Goal: Use online tool/utility: Utilize a website feature to perform a specific function

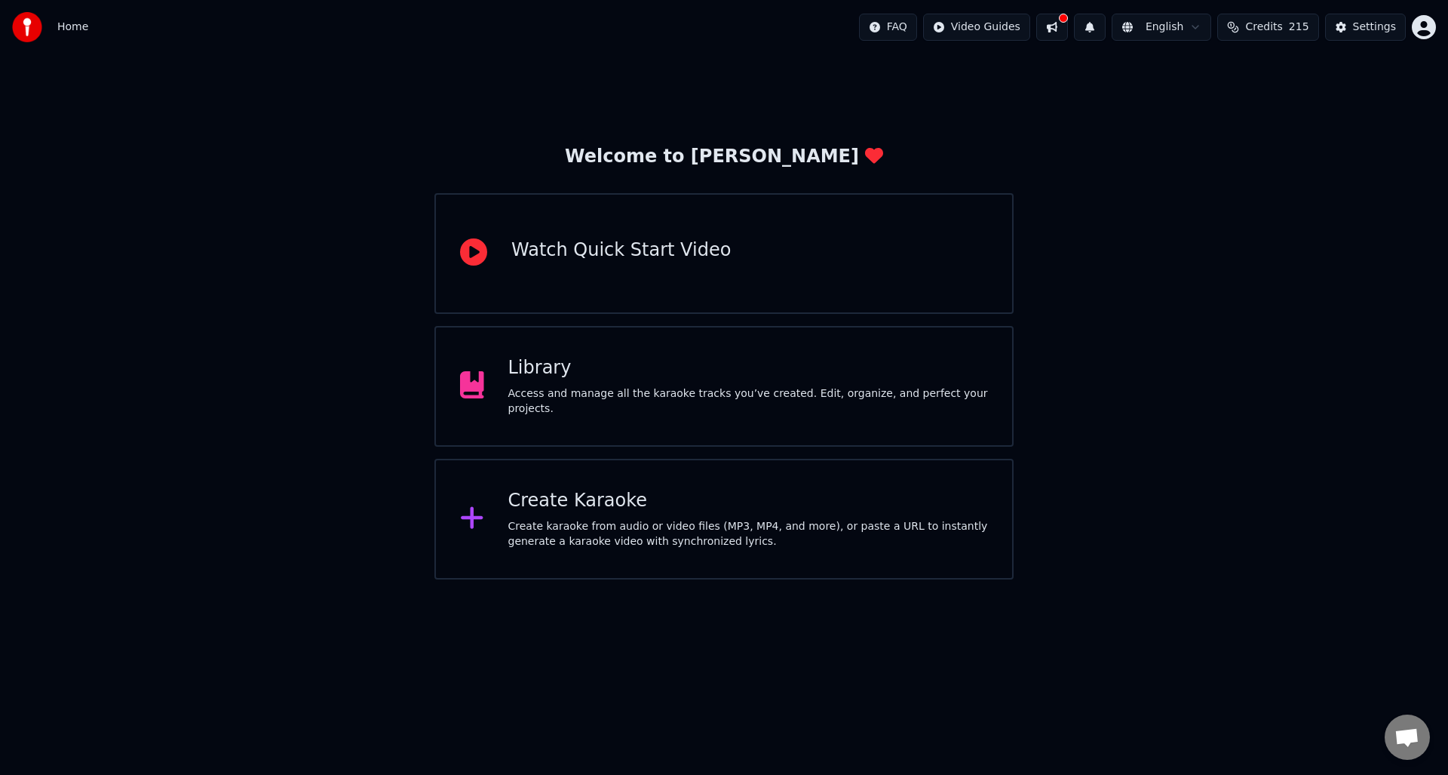
click at [628, 521] on div "Create karaoke from audio or video files (MP3, MP4, and more), or paste a URL t…" at bounding box center [748, 534] width 481 height 30
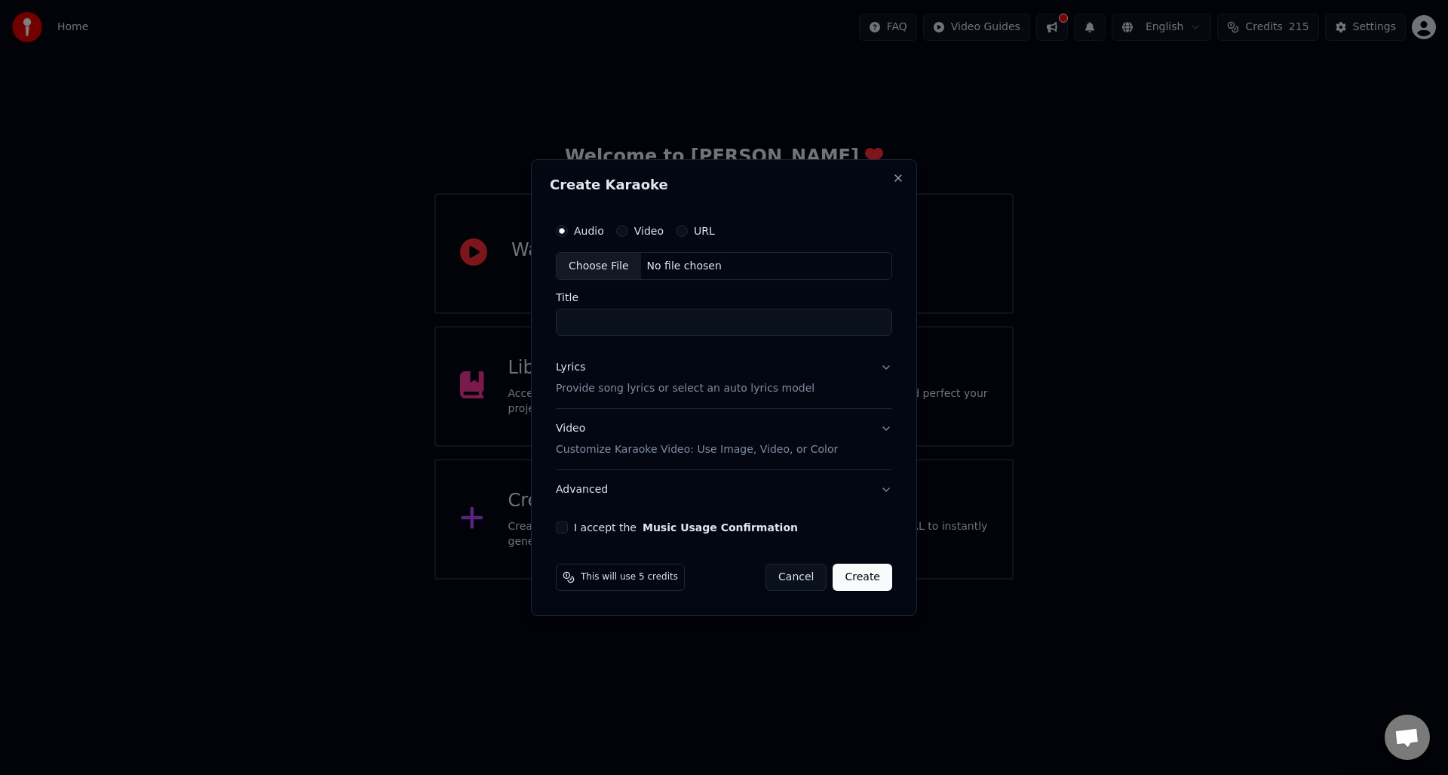
click at [604, 255] on div "Choose File" at bounding box center [599, 266] width 84 height 27
type input "**********"
click at [599, 388] on p "Provide song lyrics or select an auto lyrics model" at bounding box center [682, 389] width 259 height 15
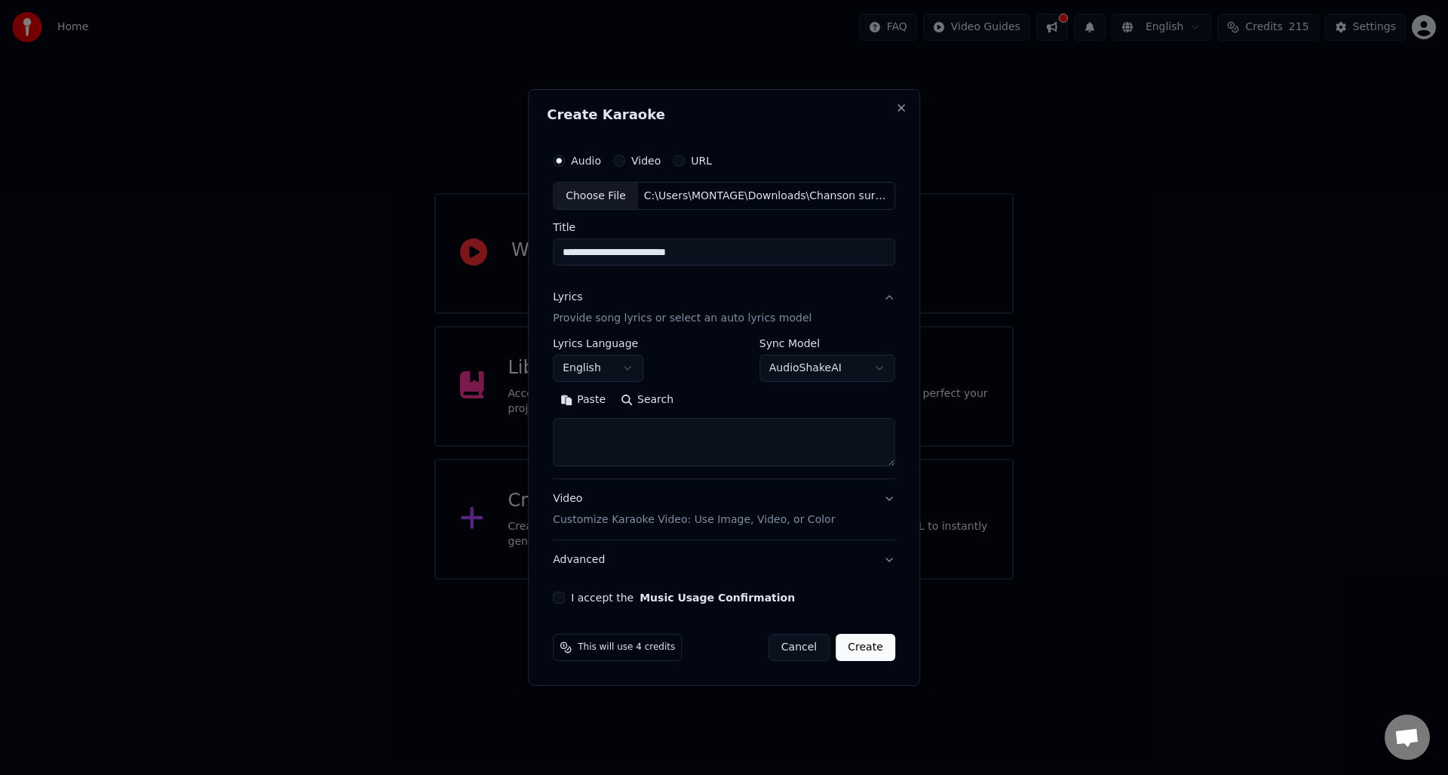
click at [580, 427] on textarea at bounding box center [724, 443] width 342 height 48
click at [610, 371] on button "English" at bounding box center [598, 368] width 91 height 27
select select "**"
click at [605, 431] on textarea at bounding box center [724, 443] width 342 height 48
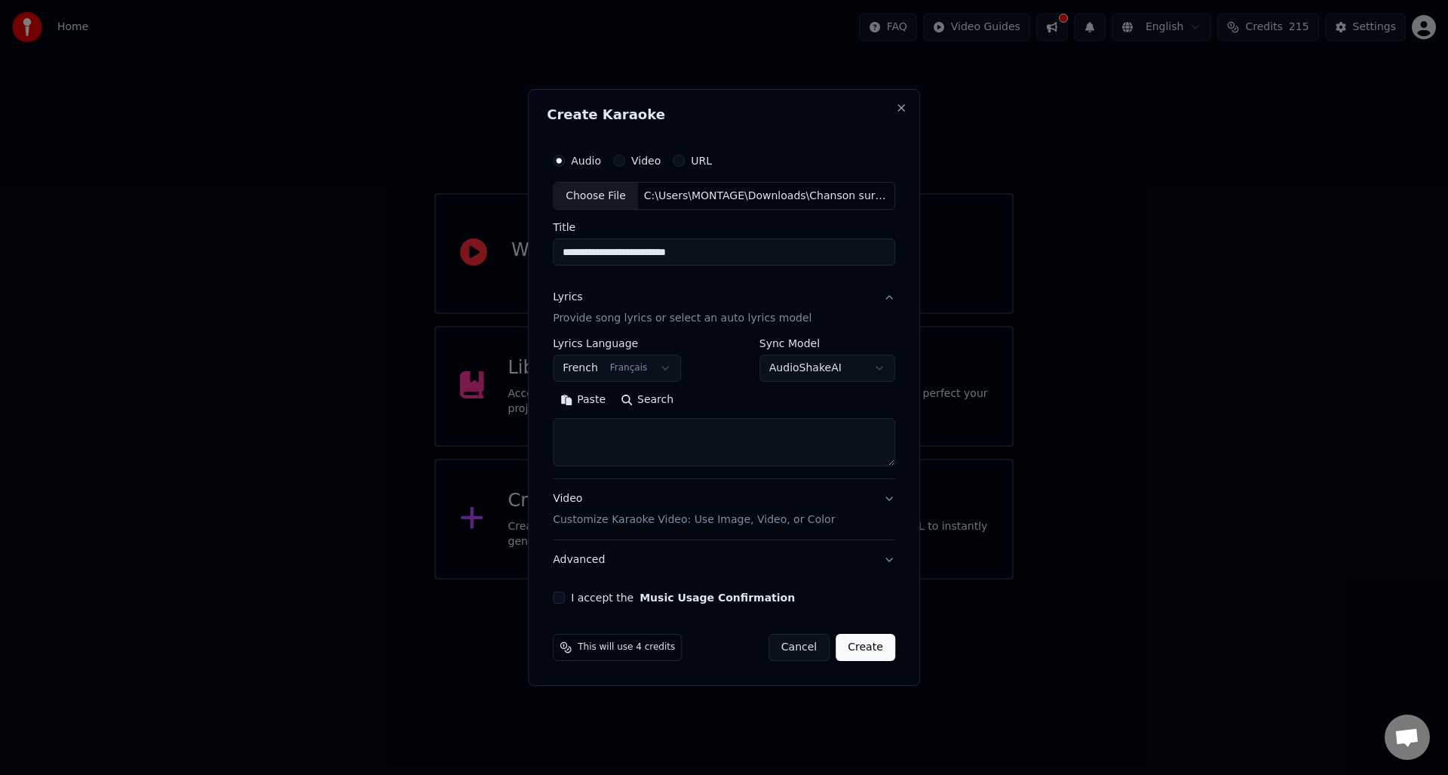
paste textarea "**********"
type textarea "**********"
click at [659, 524] on p "Customize Karaoke Video: Use Image, Video, or Color" at bounding box center [694, 519] width 282 height 15
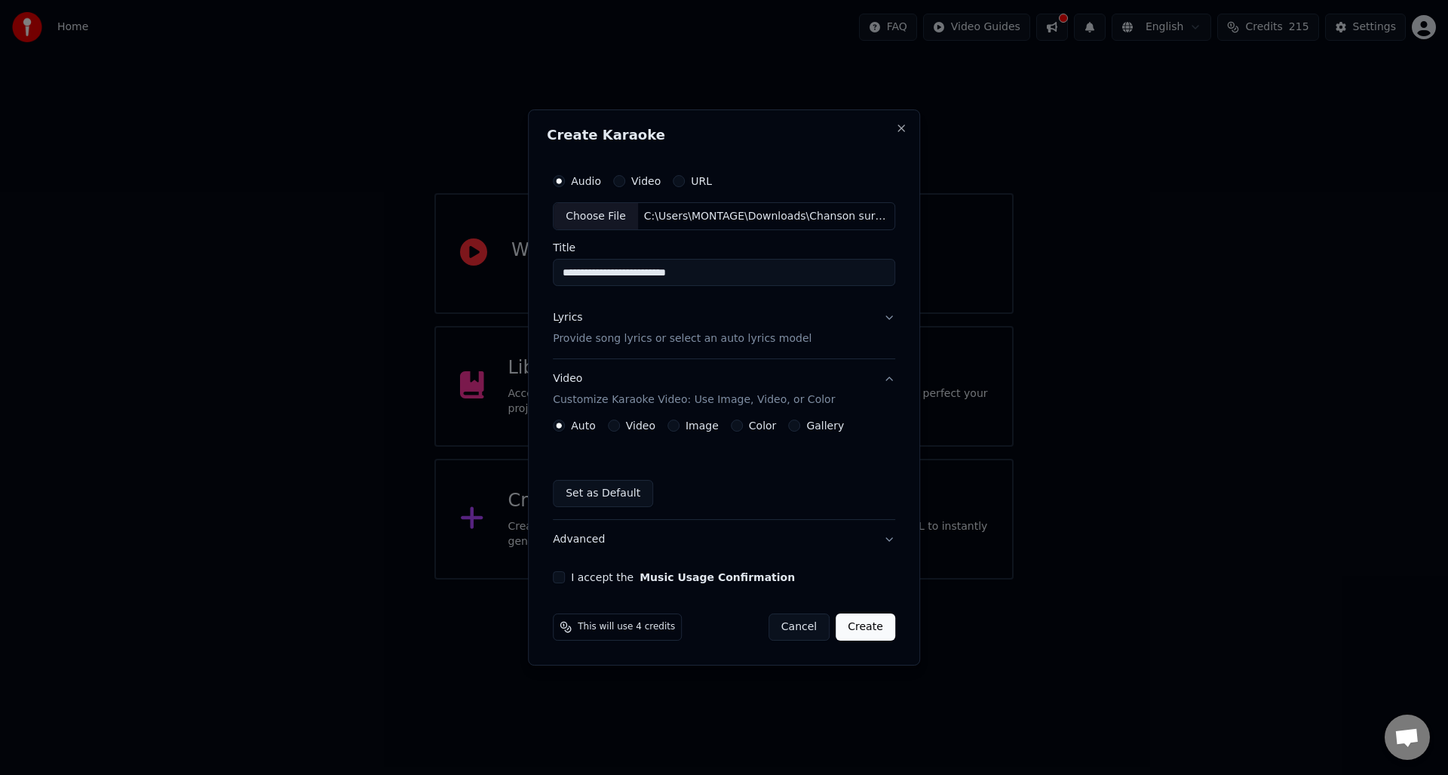
click at [619, 423] on button "Video" at bounding box center [614, 425] width 12 height 12
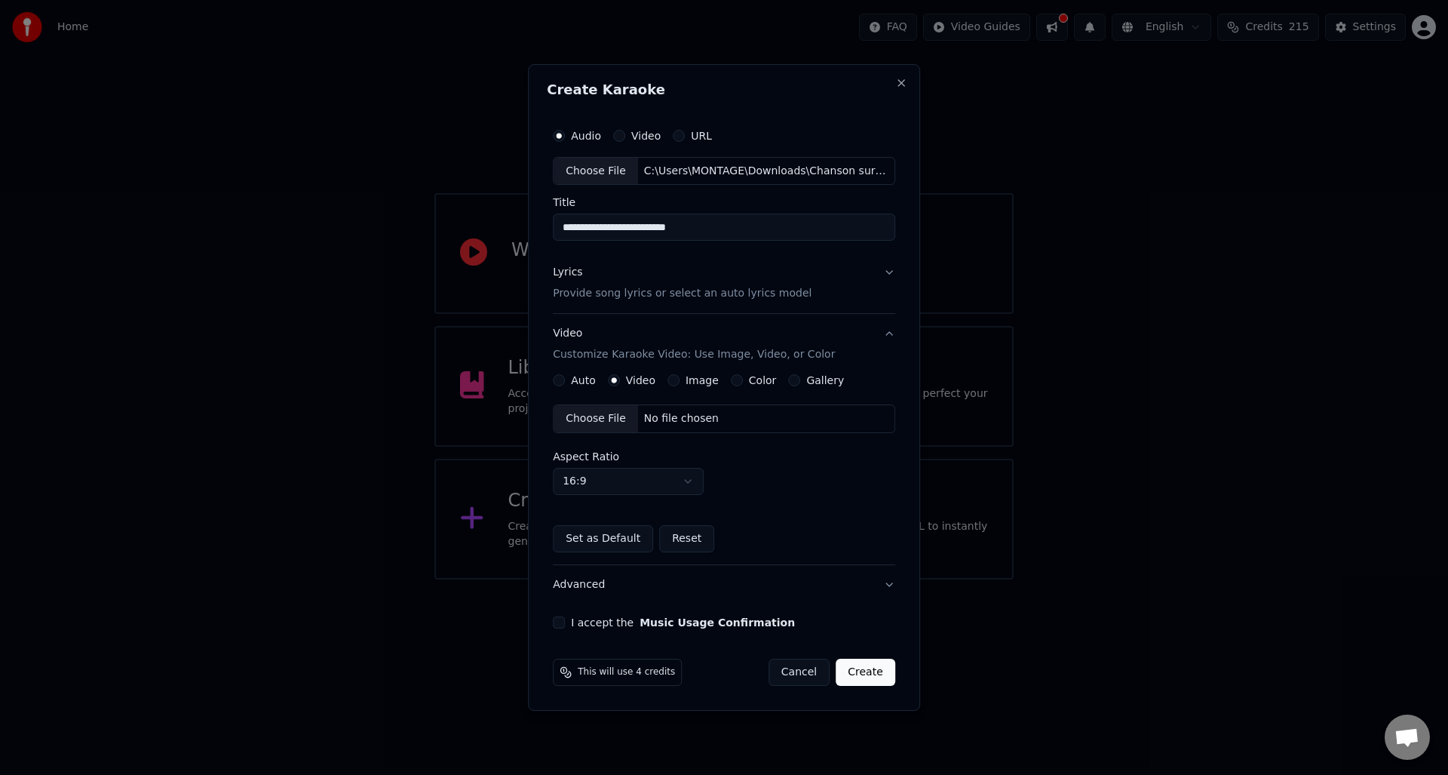
click at [597, 418] on div "Choose File" at bounding box center [596, 418] width 84 height 27
click at [557, 625] on button "I accept the Music Usage Confirmation" at bounding box center [559, 622] width 12 height 12
click at [874, 676] on button "Create" at bounding box center [866, 672] width 60 height 27
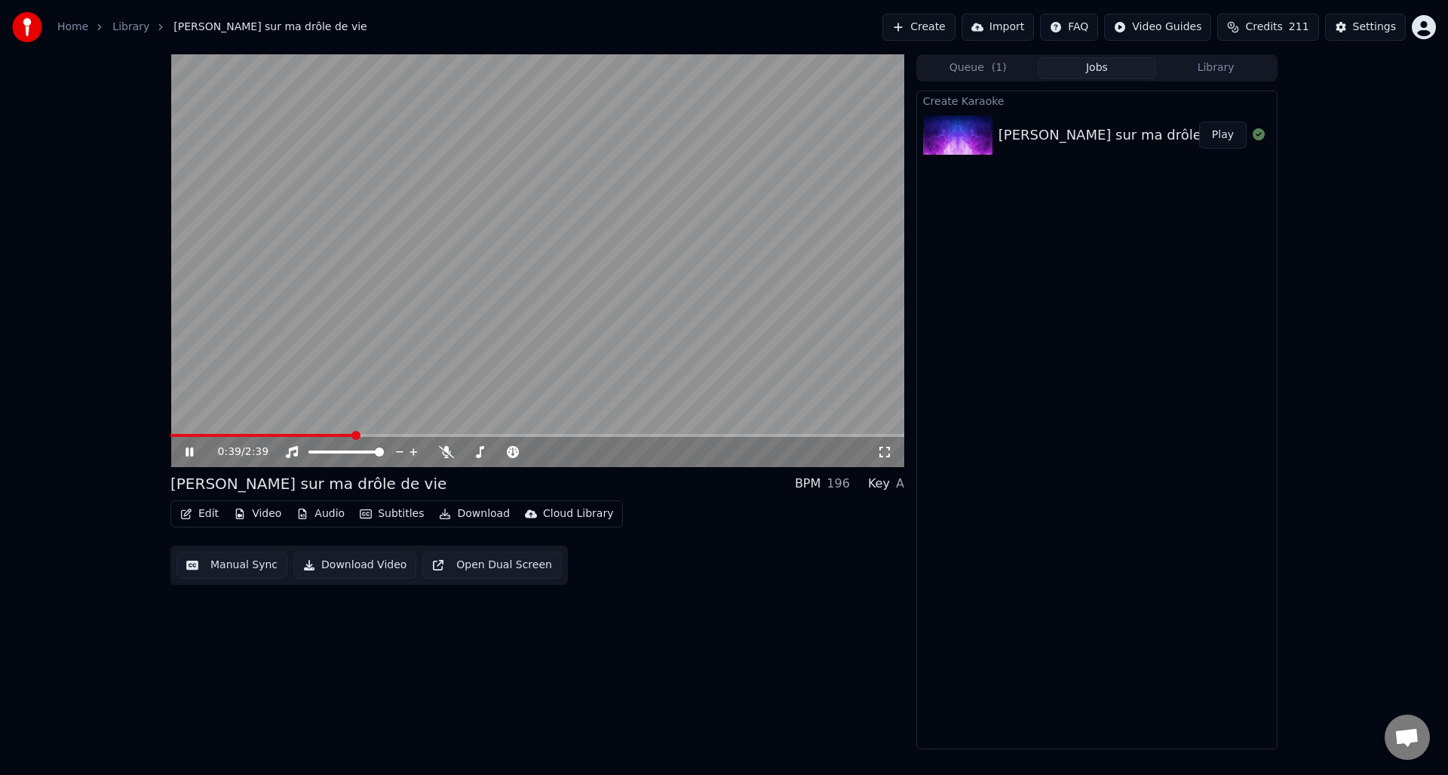
click at [186, 451] on icon at bounding box center [200, 452] width 35 height 12
click at [474, 514] on button "Download" at bounding box center [474, 513] width 83 height 21
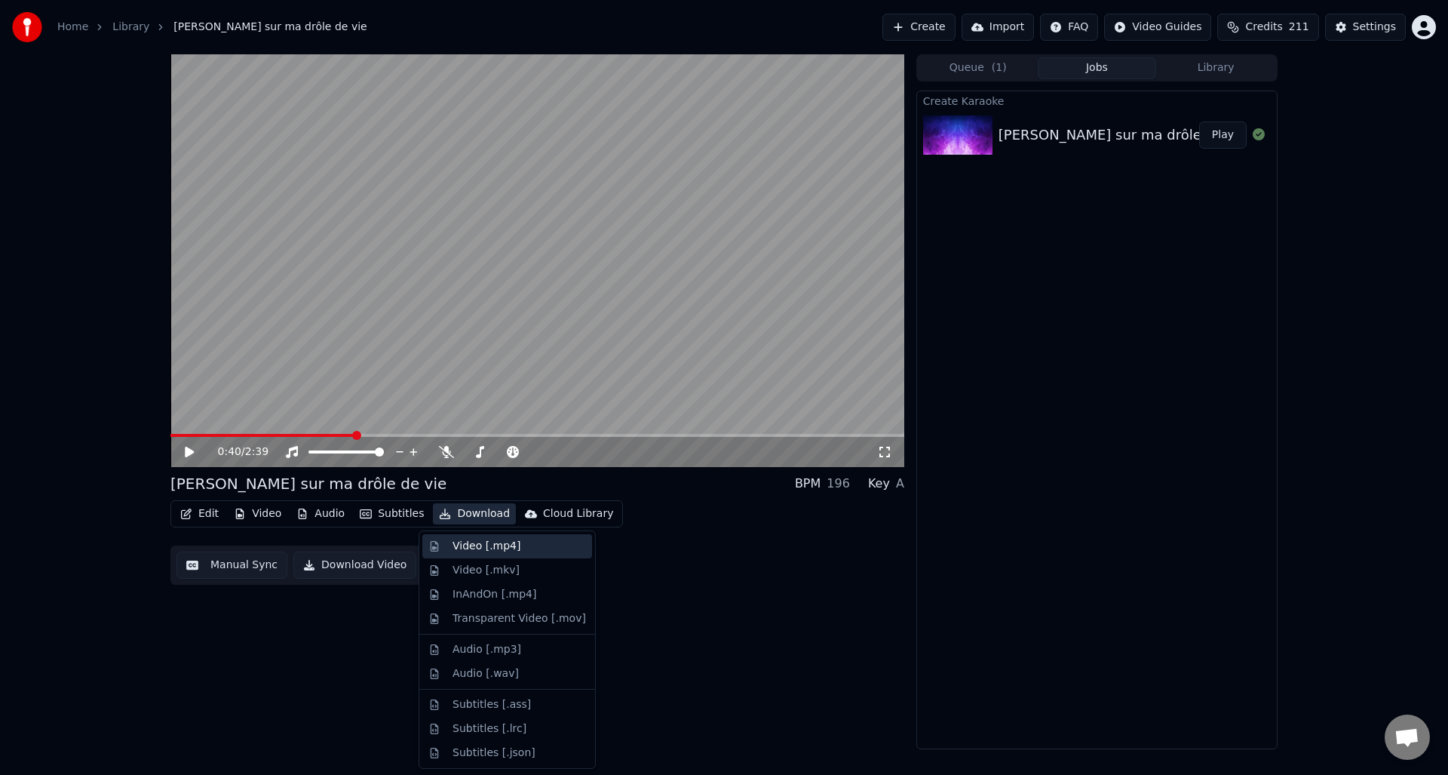
click at [484, 553] on div "Video [.mp4]" at bounding box center [487, 546] width 68 height 15
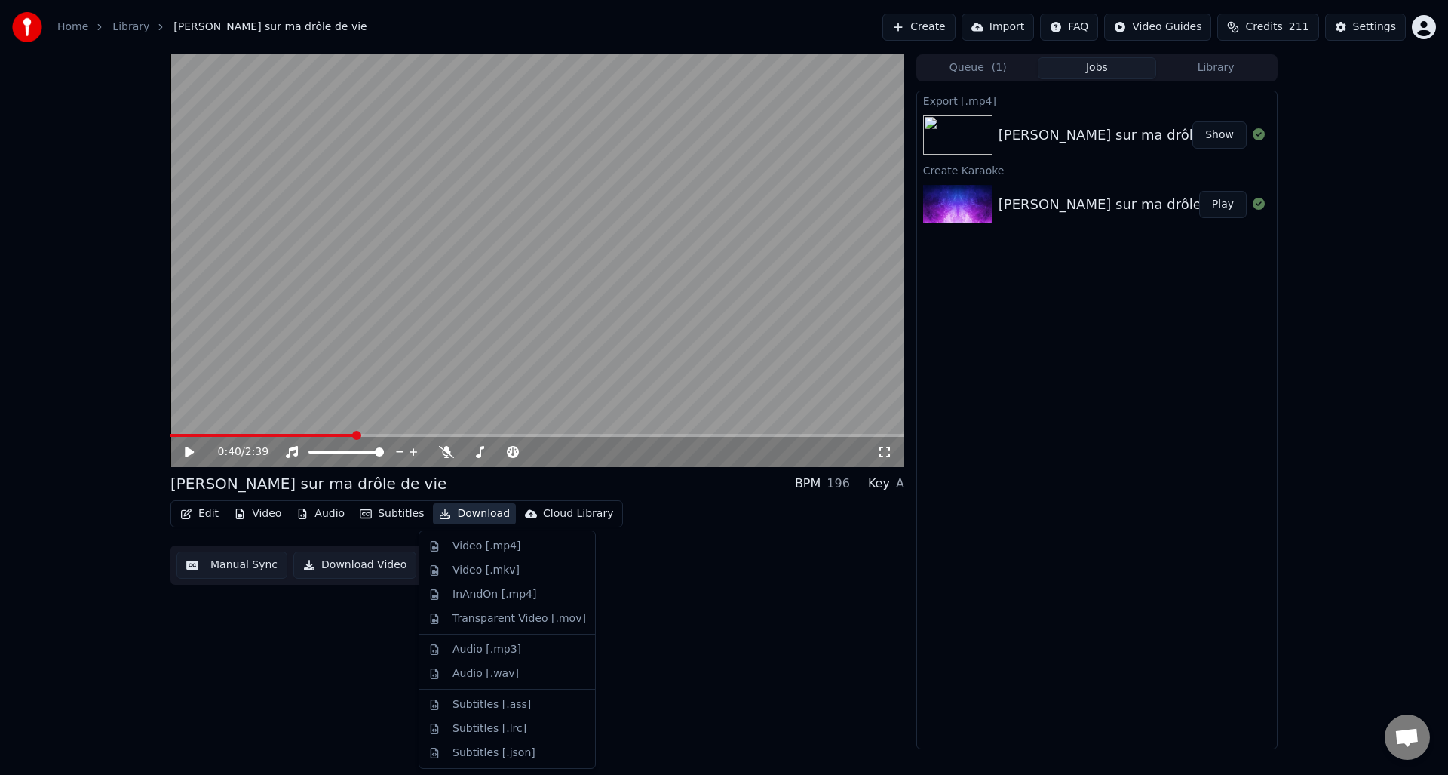
click at [461, 514] on button "Download" at bounding box center [474, 513] width 83 height 21
click at [465, 551] on div "Video [.mp4]" at bounding box center [487, 546] width 68 height 15
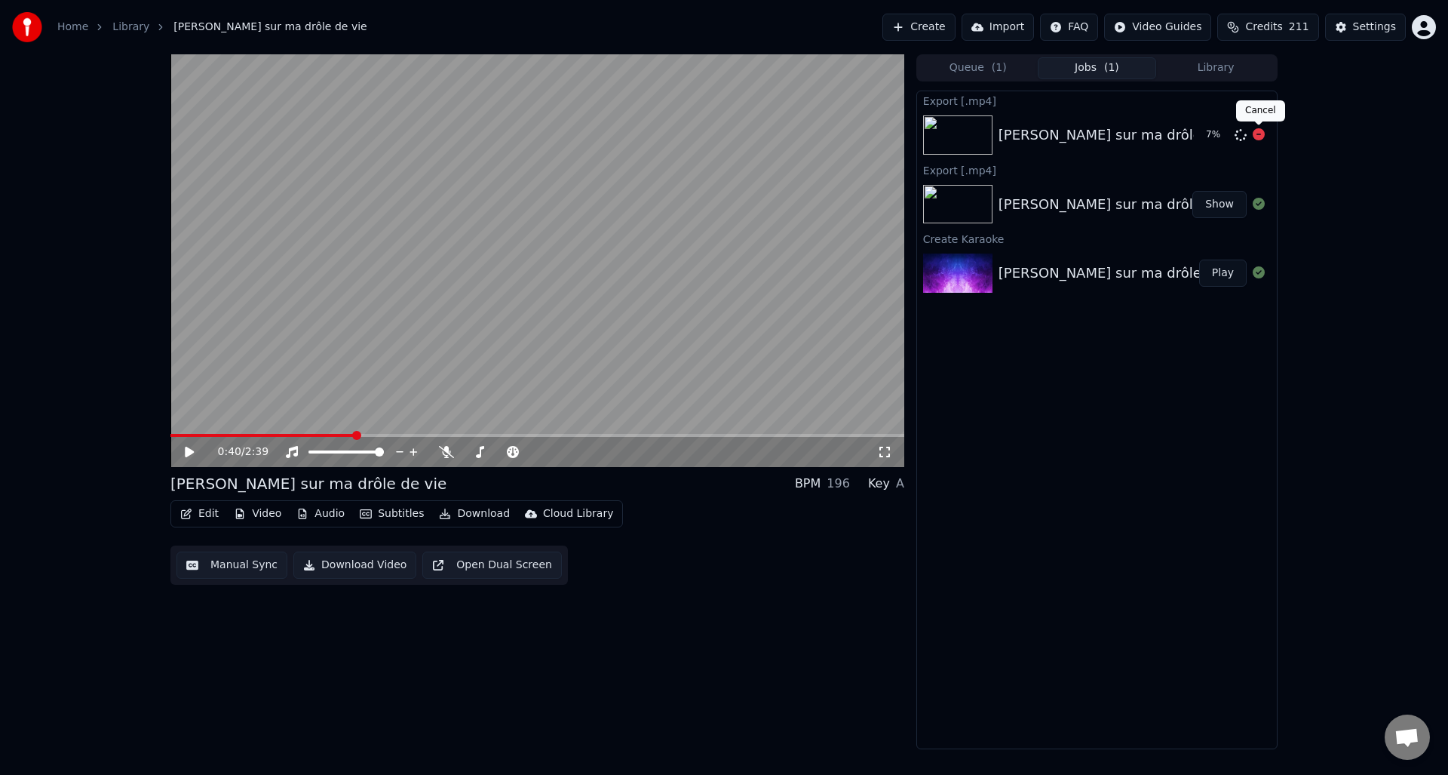
click at [1257, 137] on icon at bounding box center [1259, 134] width 12 height 12
